Goal: Task Accomplishment & Management: Use online tool/utility

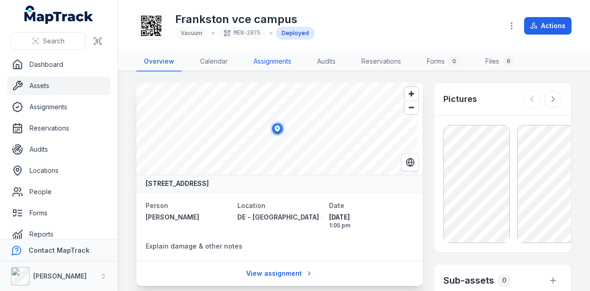
click at [288, 65] on link "Assignments" at bounding box center [272, 61] width 53 height 19
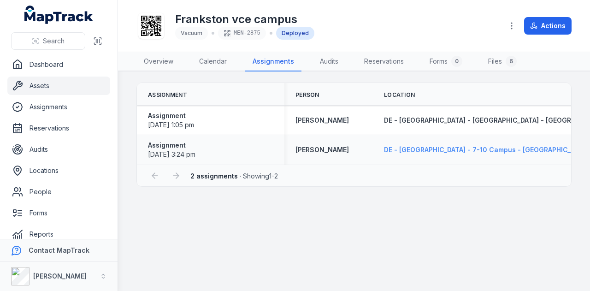
click at [457, 150] on span "DE - [GEOGRAPHIC_DATA] - 7-10 Campus - [GEOGRAPHIC_DATA] - 89337" at bounding box center [501, 150] width 234 height 8
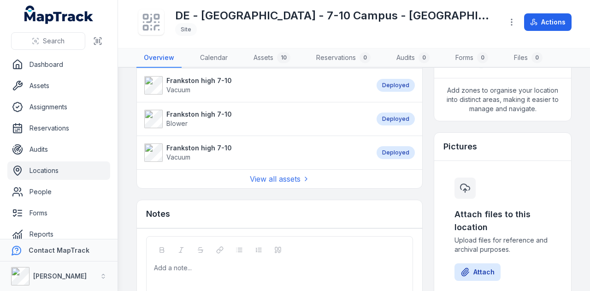
scroll to position [277, 0]
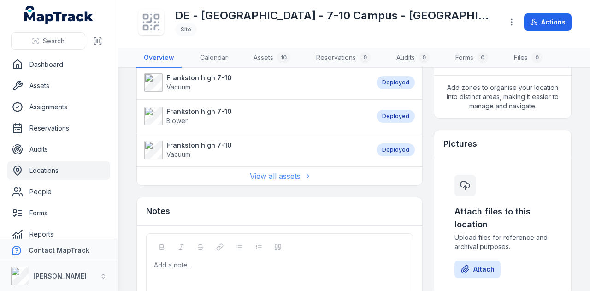
click at [271, 171] on link "View all assets" at bounding box center [280, 176] width 60 height 11
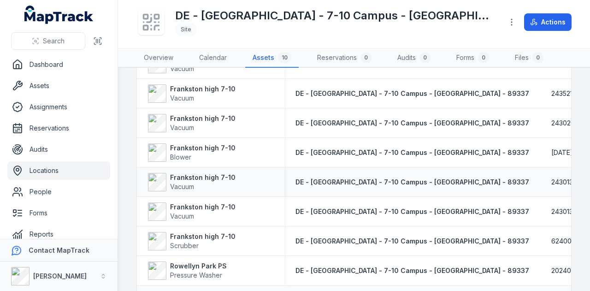
scroll to position [169, 0]
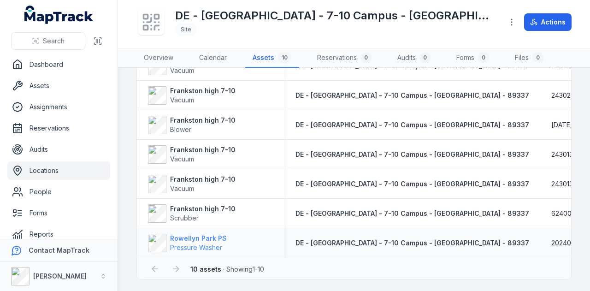
click at [181, 239] on strong "Rowellyn Park PS" at bounding box center [198, 238] width 57 height 9
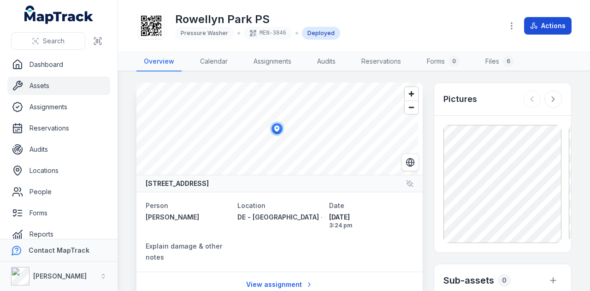
click at [538, 26] on button "Actions" at bounding box center [547, 26] width 47 height 18
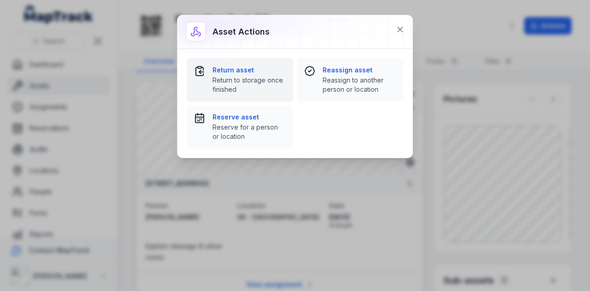
click at [249, 84] on span "Return to storage once finished" at bounding box center [249, 85] width 73 height 18
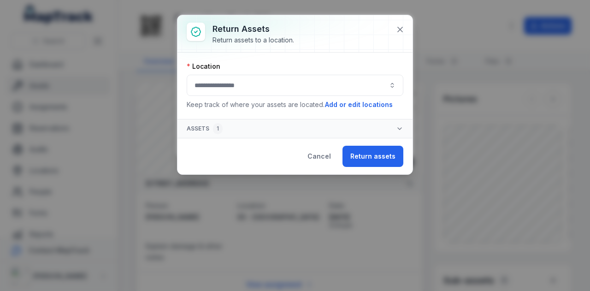
click at [306, 84] on button "button" at bounding box center [295, 85] width 217 height 21
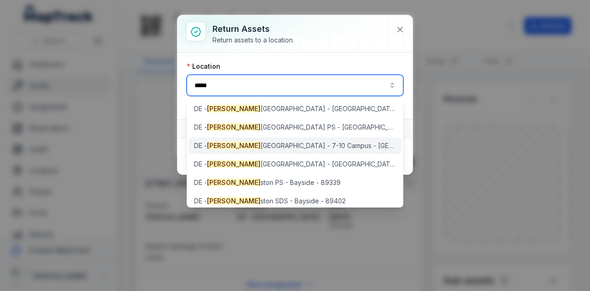
type input "*****"
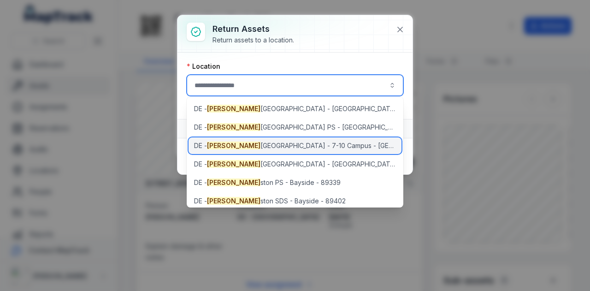
click at [321, 142] on span "[PERSON_NAME][GEOGRAPHIC_DATA] - 7-10 Campus - [GEOGRAPHIC_DATA] - 89337" at bounding box center [295, 145] width 202 height 9
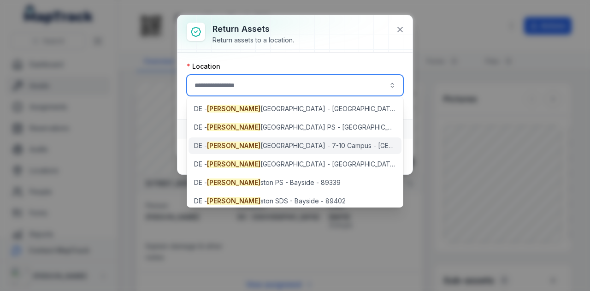
type input "**********"
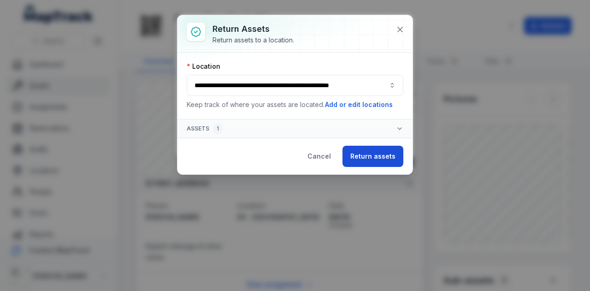
click at [378, 160] on button "Return assets" at bounding box center [373, 156] width 61 height 21
